Goal: Information Seeking & Learning: Learn about a topic

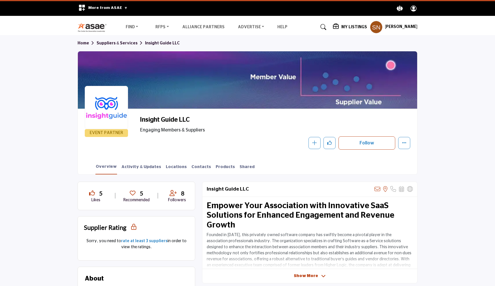
click at [112, 42] on link "Suppliers & Services" at bounding box center [121, 43] width 48 height 4
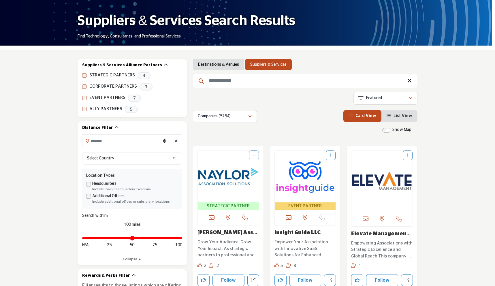
scroll to position [45, 0]
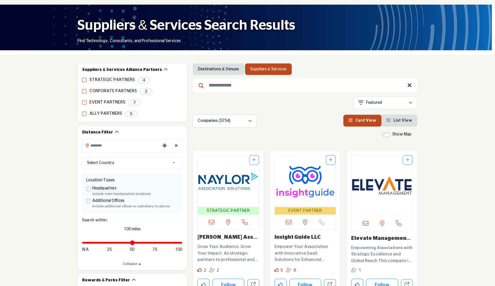
click at [402, 121] on span "List View" at bounding box center [403, 121] width 19 height 4
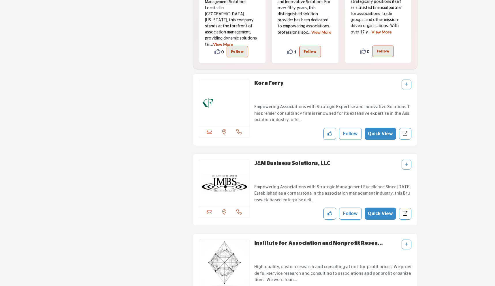
scroll to position [3849, 0]
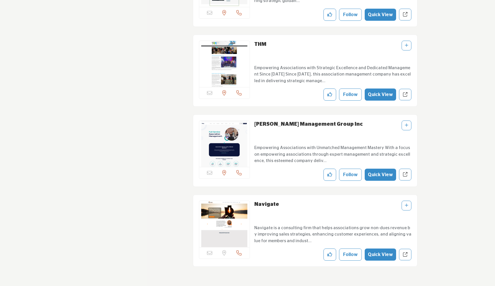
scroll to position [14559, 0]
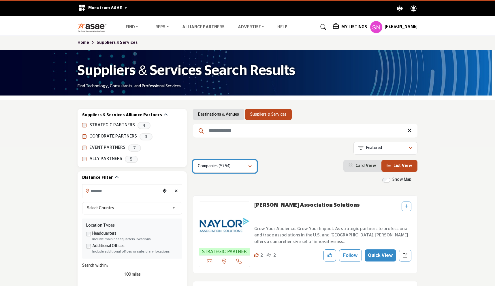
click at [242, 172] on button "Companies (5754)" at bounding box center [225, 166] width 64 height 13
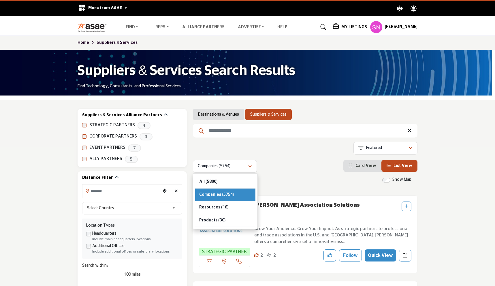
click at [284, 163] on div "Companies (5754) All (5800) Companies (5754) Resources (16) Products" at bounding box center [305, 166] width 225 height 13
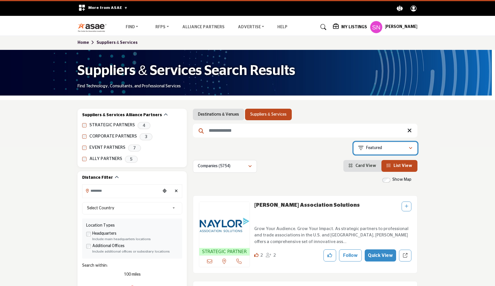
click at [409, 144] on button "Featured" at bounding box center [385, 148] width 64 height 13
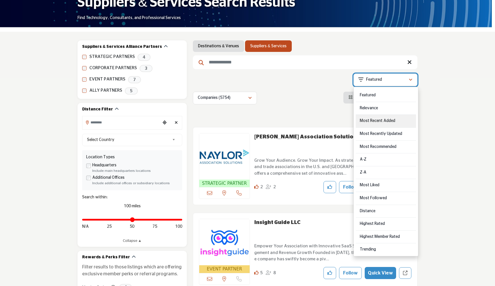
scroll to position [76, 0]
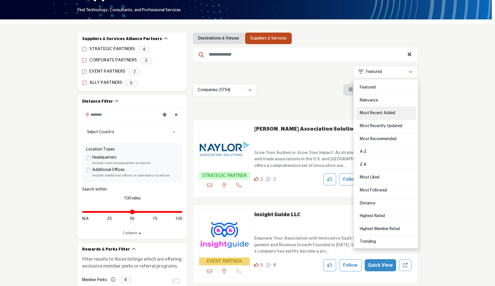
click at [382, 117] on div "Most Recent Added" at bounding box center [386, 113] width 60 height 13
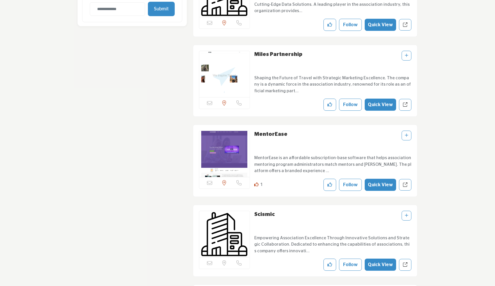
scroll to position [791, 0]
click at [263, 135] on link "MentorEase" at bounding box center [270, 133] width 33 height 5
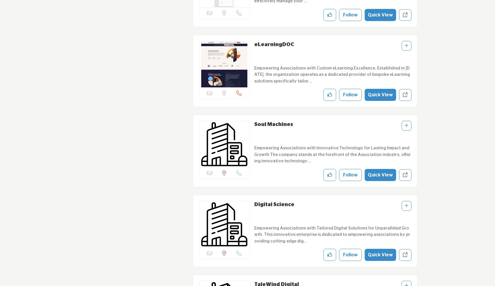
scroll to position [1122, 0]
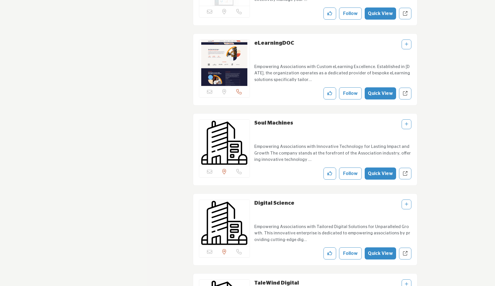
click at [273, 125] on link "Soul Machines" at bounding box center [273, 123] width 39 height 5
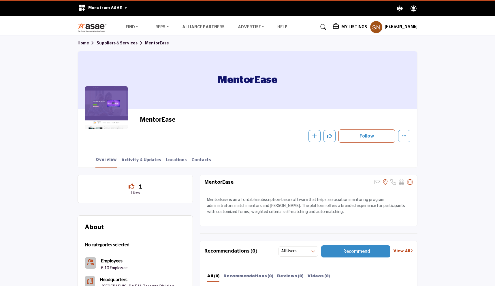
scroll to position [1, 0]
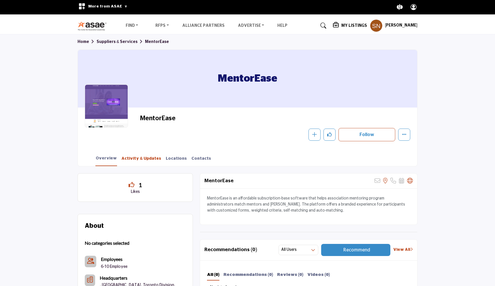
click at [132, 157] on link "Activity & Updates" at bounding box center [141, 161] width 40 height 10
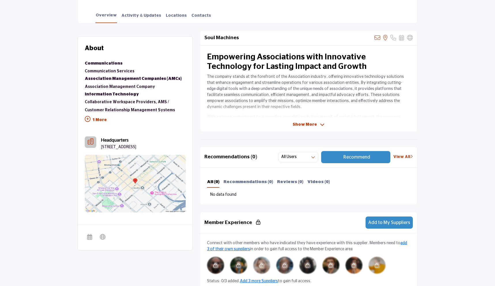
scroll to position [149, 0]
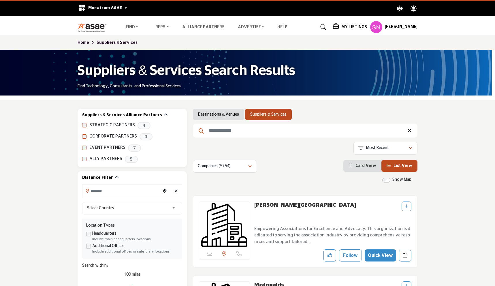
scroll to position [1122, 0]
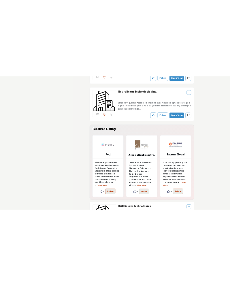
scroll to position [0, 0]
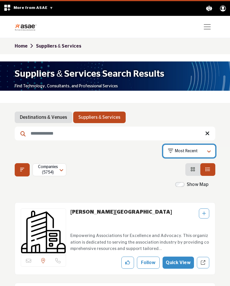
click at [199, 152] on div "Most Recent" at bounding box center [186, 151] width 37 height 7
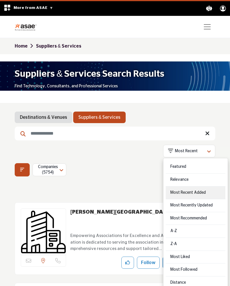
click at [204, 191] on div "Most Recent Added" at bounding box center [196, 193] width 60 height 13
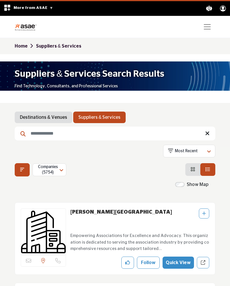
click at [149, 172] on div "Companies (5754) All (5800) Companies (5754) Resources (16) Products" at bounding box center [115, 169] width 201 height 13
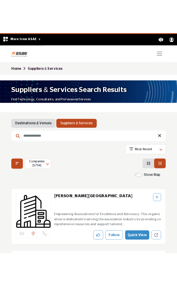
scroll to position [1838, 0]
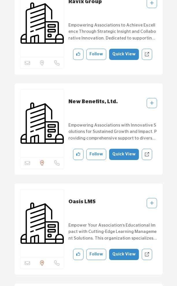
click at [81, 99] on link "New Benefits, Ltd." at bounding box center [92, 101] width 49 height 5
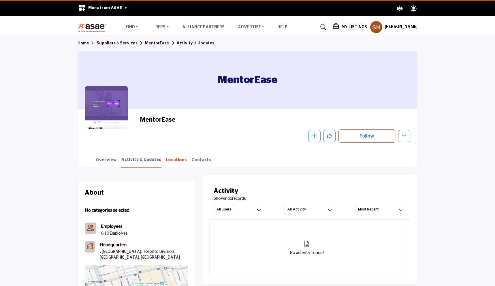
click at [170, 163] on link "Locations" at bounding box center [177, 162] width 22 height 10
